Goal: Download file/media

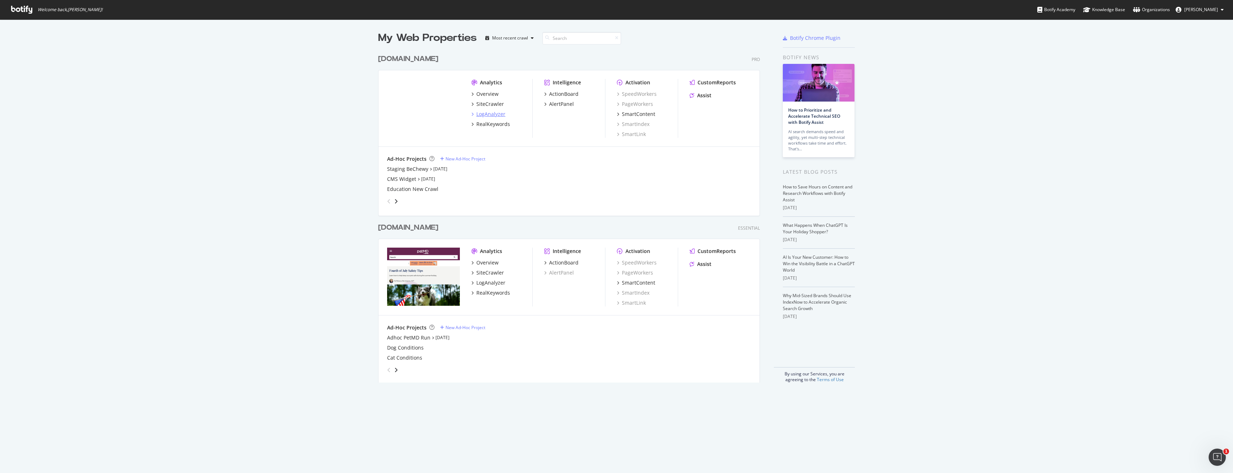
click at [488, 113] on div "LogAnalyzer" at bounding box center [491, 113] width 29 height 7
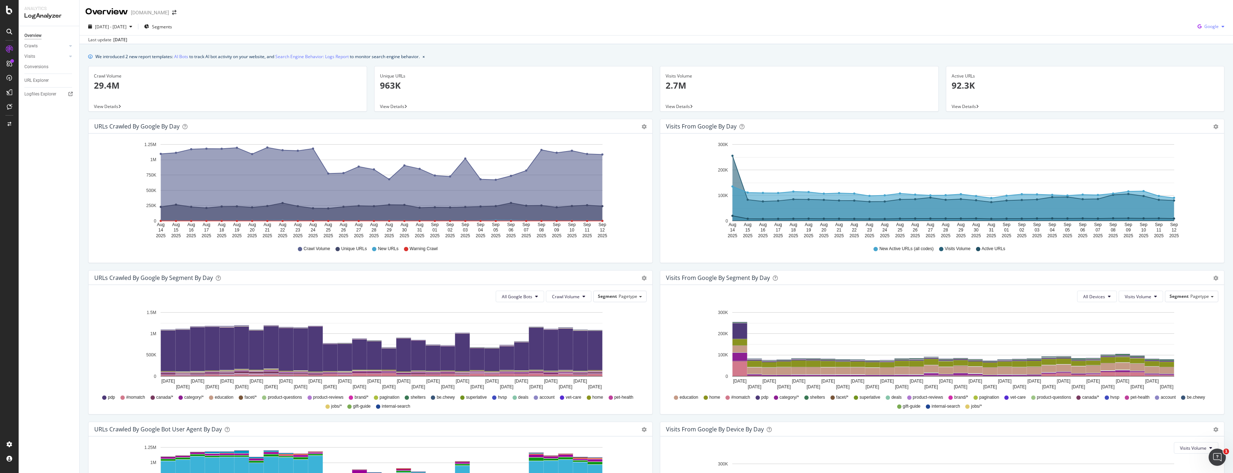
click at [1216, 22] on div "Google" at bounding box center [1211, 26] width 33 height 11
click at [1200, 50] on div "Bing" at bounding box center [1205, 54] width 49 height 10
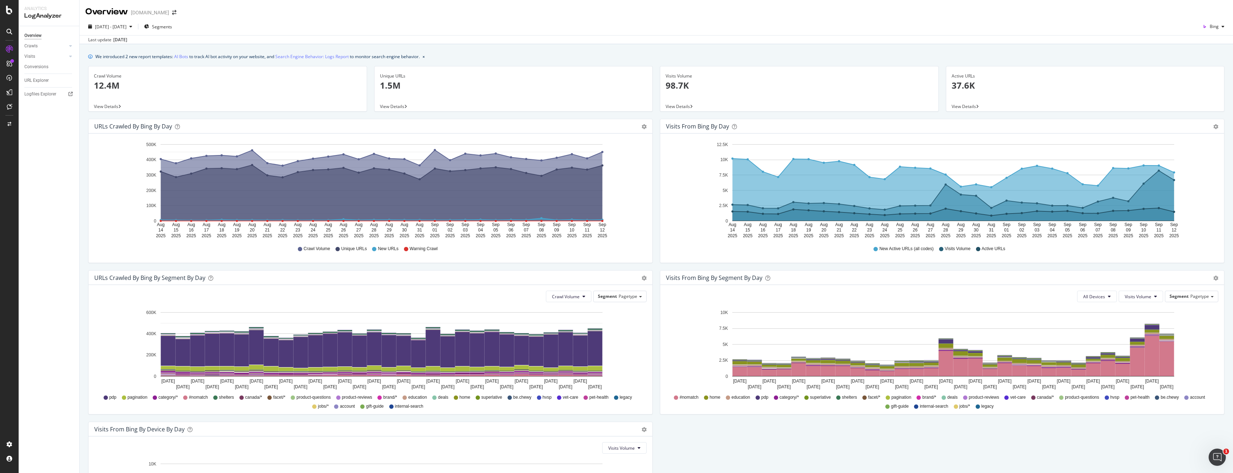
click at [1160, 175] on icon "A chart." at bounding box center [954, 189] width 442 height 62
click at [1220, 30] on div "Bing" at bounding box center [1214, 26] width 28 height 11
click at [1206, 64] on span "OpenAI" at bounding box center [1212, 67] width 27 height 6
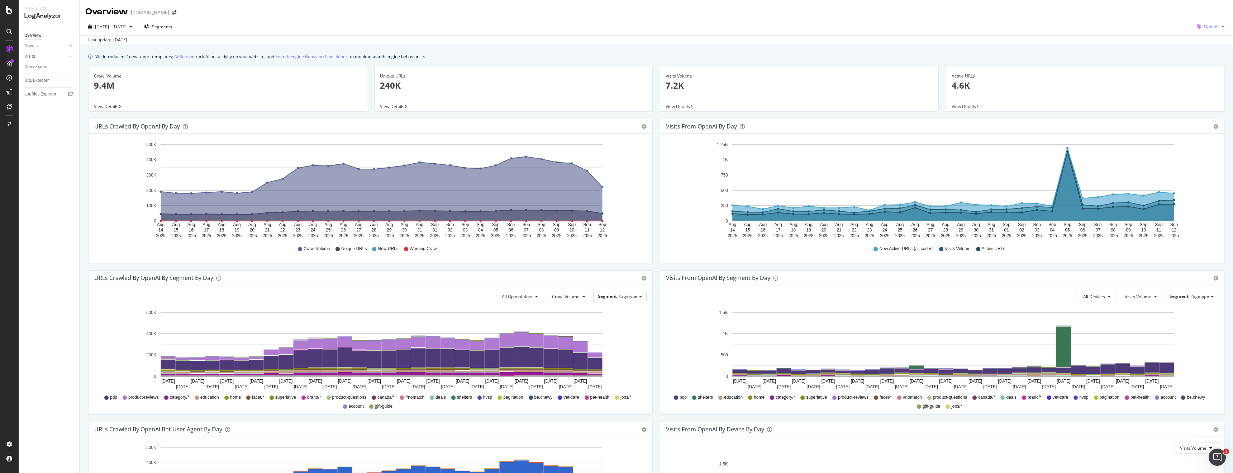
click at [1216, 32] on div "OpenAI" at bounding box center [1210, 26] width 33 height 11
click at [1202, 80] on span "Other AI Bots" at bounding box center [1212, 80] width 27 height 6
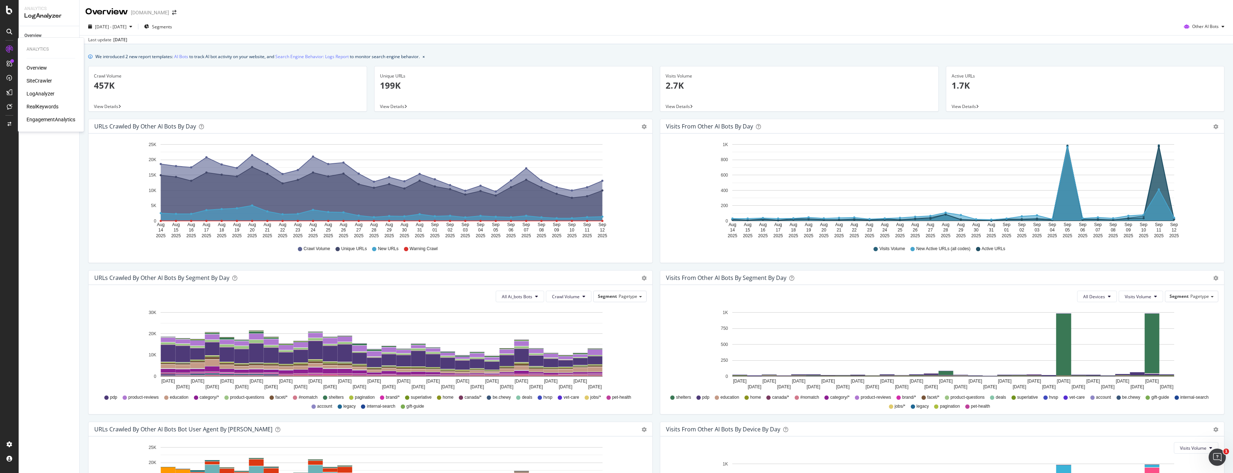
click at [43, 80] on div "SiteCrawler" at bounding box center [39, 80] width 25 height 7
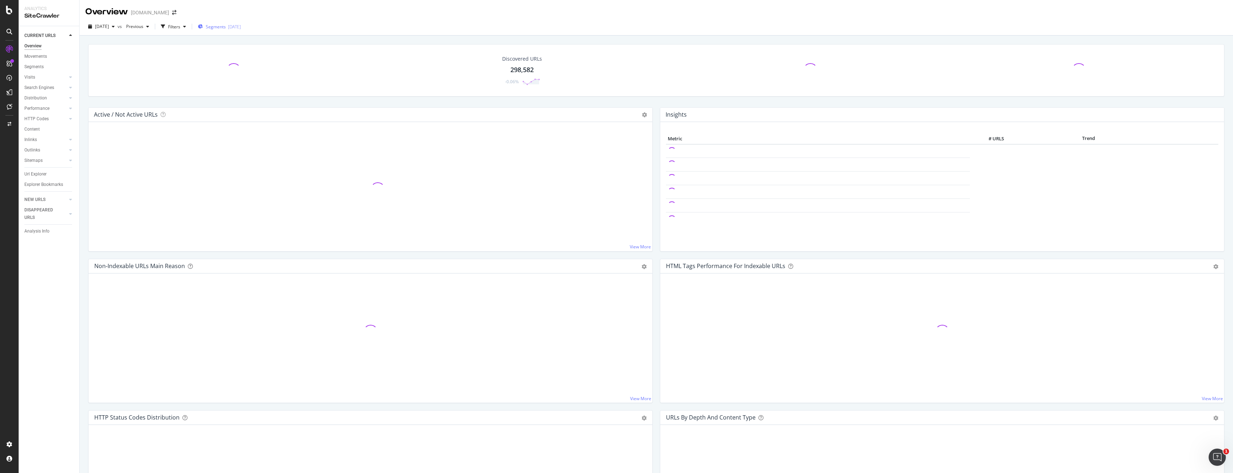
click at [241, 31] on div "Segments [DATE]" at bounding box center [219, 26] width 43 height 11
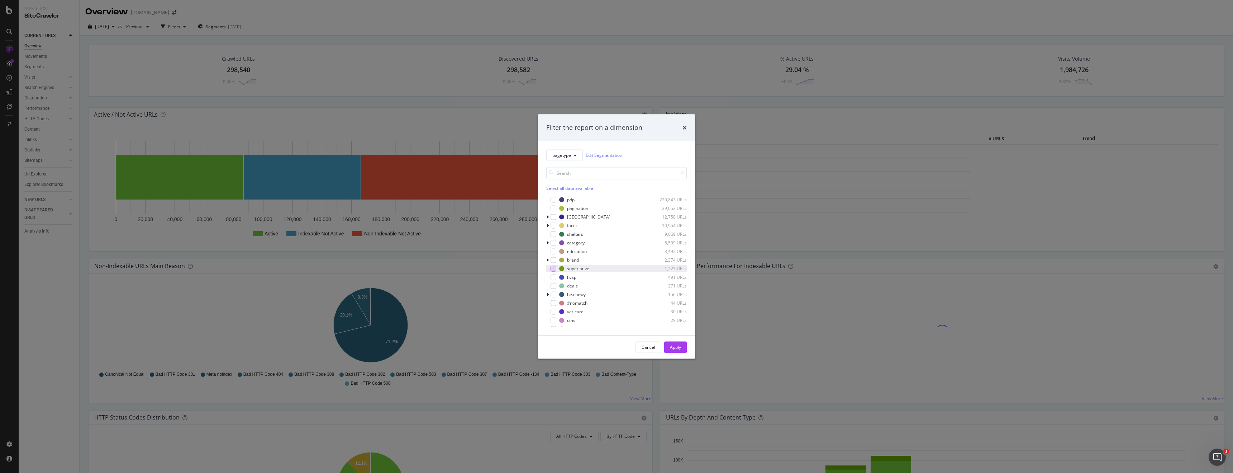
click at [553, 268] on div "modal" at bounding box center [554, 268] width 6 height 6
click at [674, 351] on div "Apply" at bounding box center [675, 346] width 11 height 11
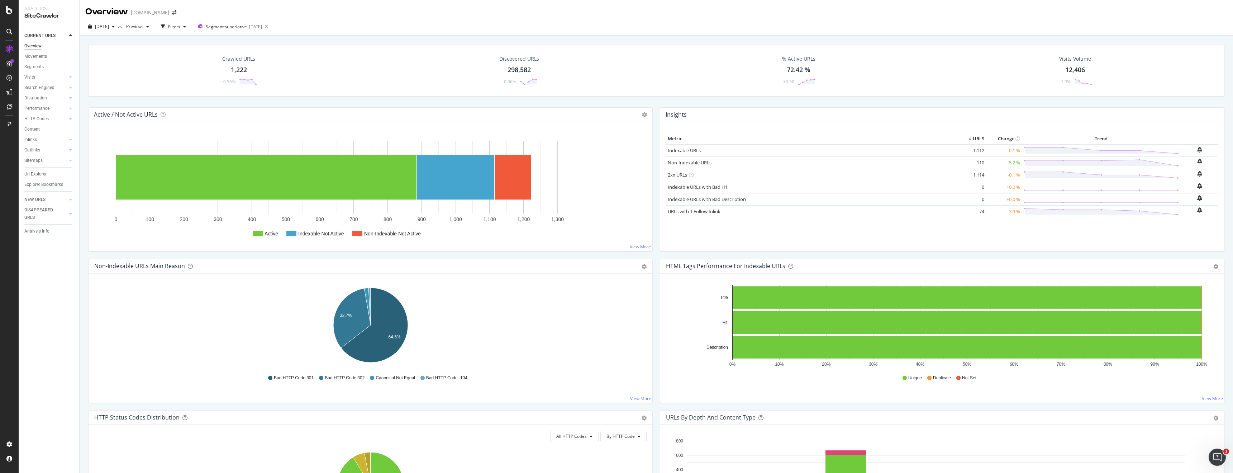
click at [248, 67] on div "Crawled URLs 1,222 -0.56%" at bounding box center [238, 70] width 51 height 37
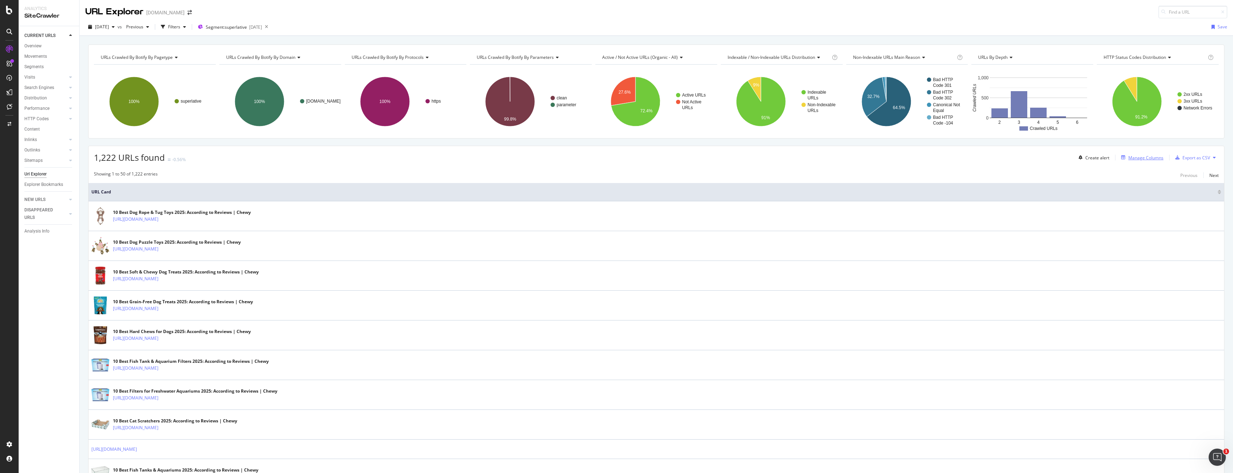
click at [1142, 158] on div "Manage Columns" at bounding box center [1146, 158] width 35 height 6
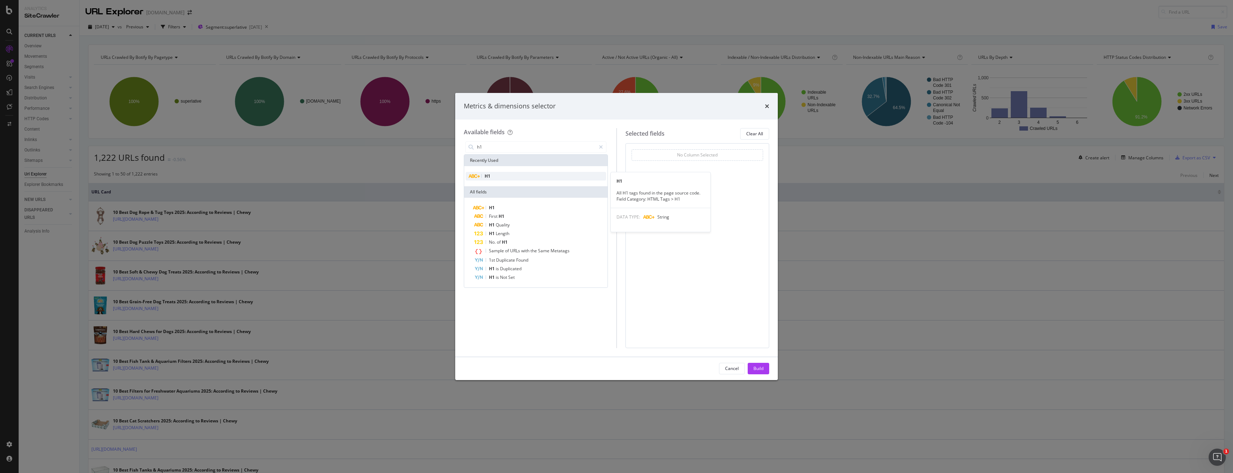
type input "h1"
click at [539, 173] on div "H1" at bounding box center [536, 176] width 141 height 9
click at [761, 364] on div "Build" at bounding box center [759, 368] width 10 height 11
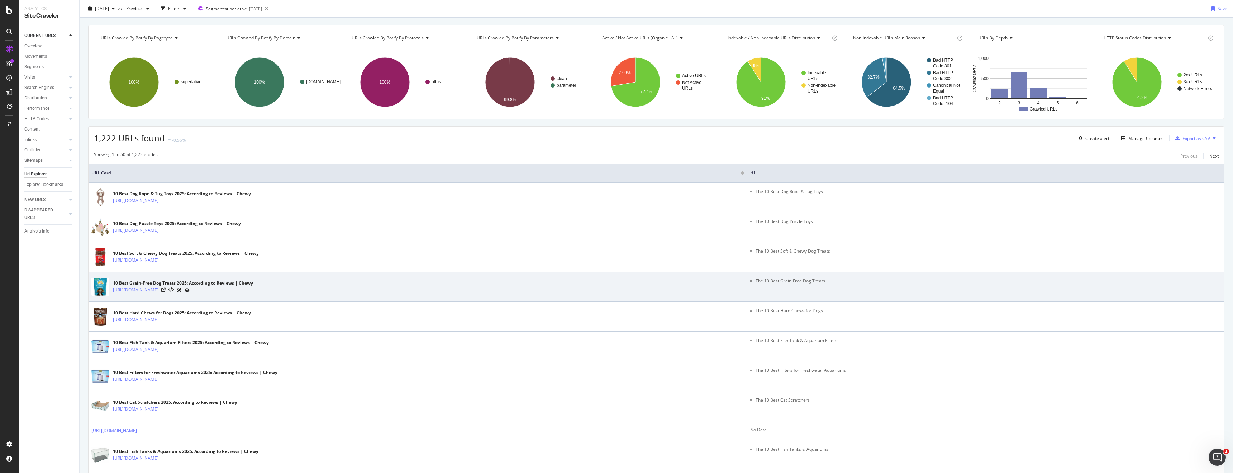
scroll to position [23, 0]
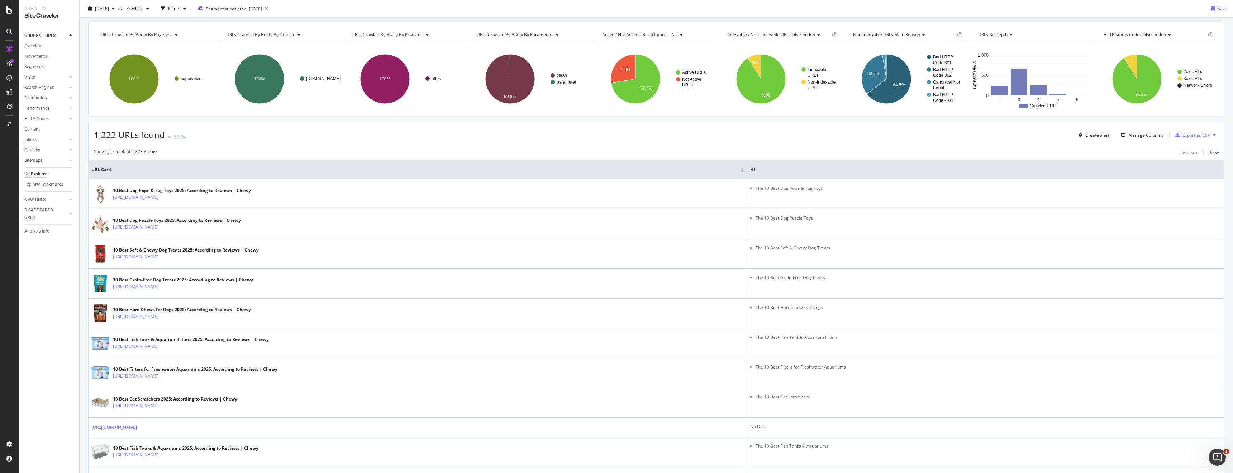
click at [1199, 134] on div "Export as CSV" at bounding box center [1197, 135] width 28 height 6
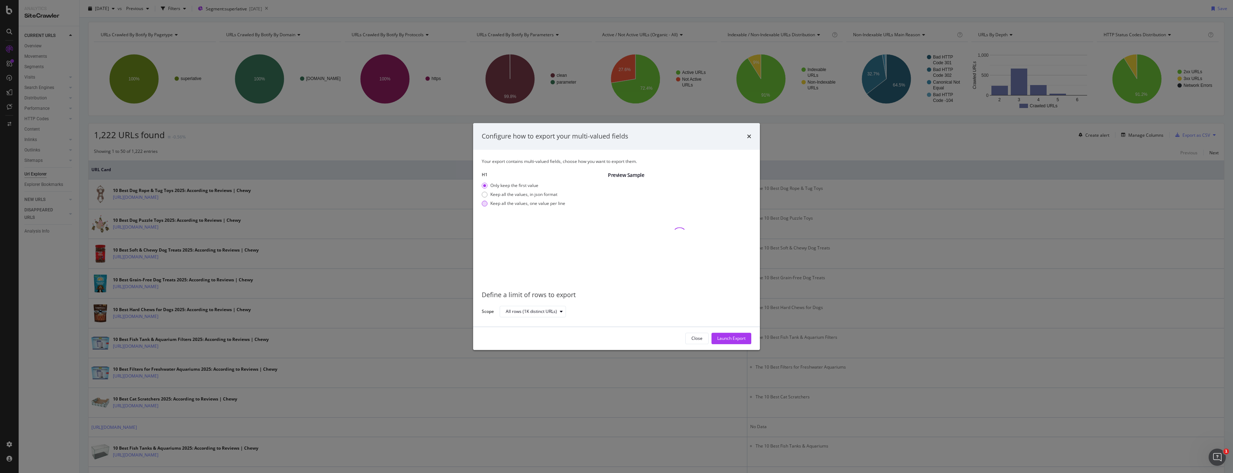
click at [524, 206] on div "Keep all the values, one value per line" at bounding box center [528, 203] width 75 height 6
click at [733, 338] on div "Launch Export" at bounding box center [731, 338] width 28 height 6
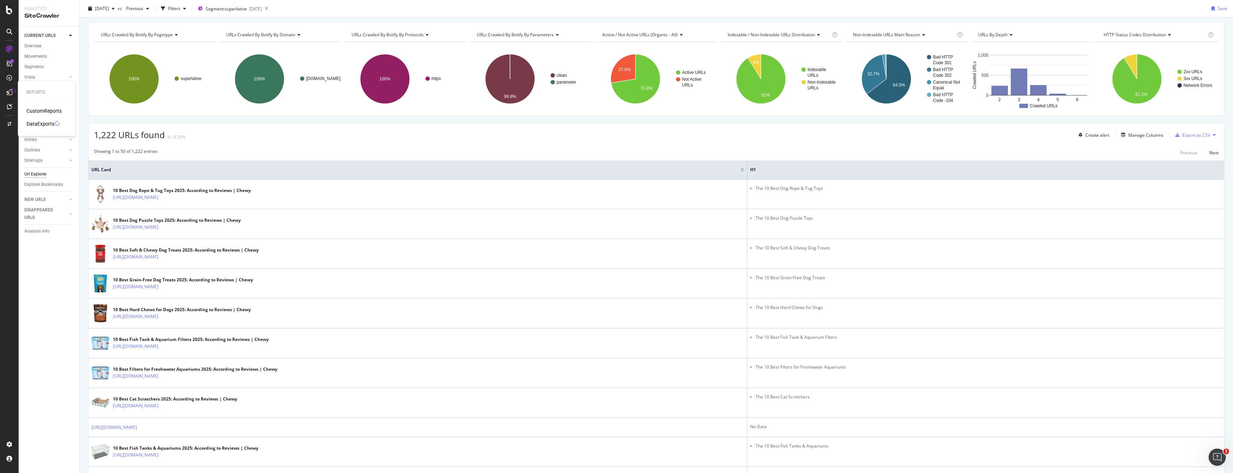
click at [41, 125] on div "DataExports" at bounding box center [41, 123] width 28 height 7
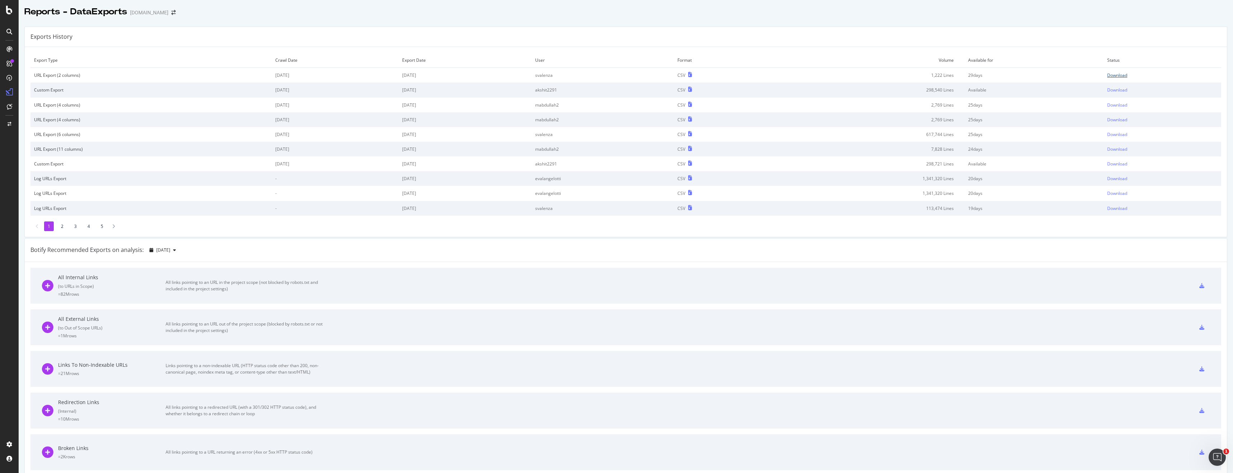
click at [1119, 75] on div "Download" at bounding box center [1118, 75] width 20 height 6
